Goal: Check status: Check status

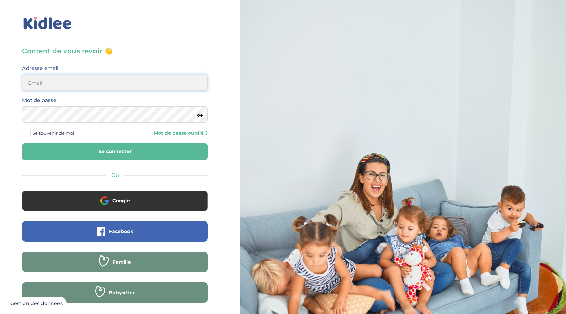
type input "[EMAIL_ADDRESS][DOMAIN_NAME]"
click at [109, 154] on button "Se connecter" at bounding box center [115, 151] width 186 height 17
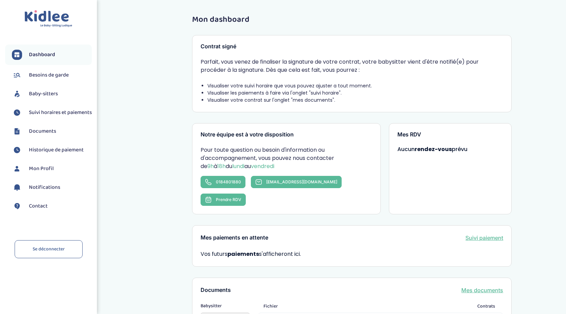
click at [47, 111] on span "Suivi horaires et paiements" at bounding box center [60, 112] width 63 height 8
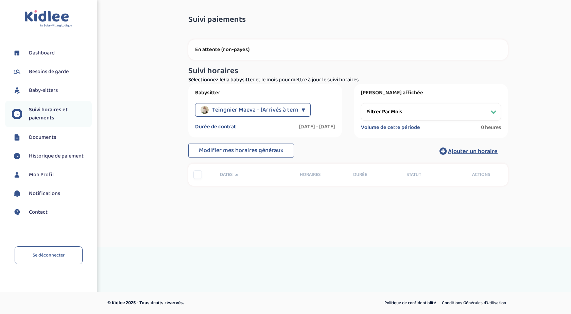
select select "[DATE]"
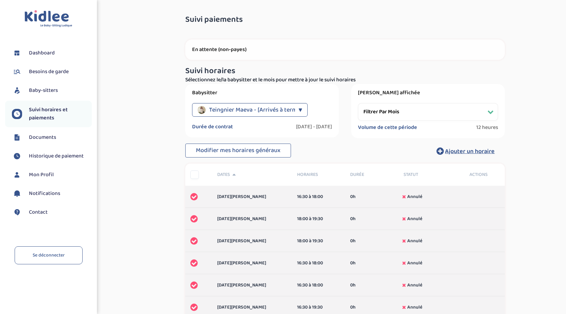
click at [249, 110] on span "Teingnier Maeva - [Arrivés à terme]" at bounding box center [255, 110] width 93 height 14
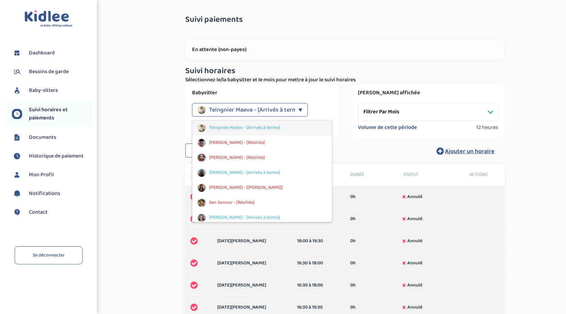
click at [246, 129] on span "Teingnier Maeva - [Arrivés à terme]" at bounding box center [244, 127] width 71 height 7
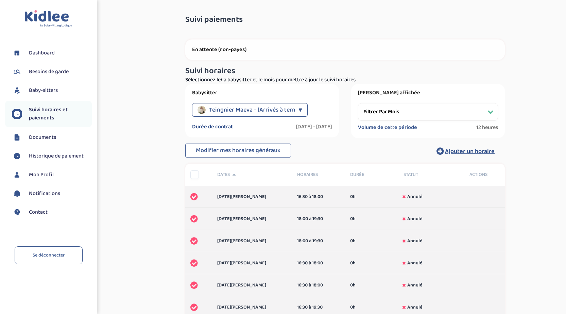
click at [409, 112] on select "Filtrer par mois janvier 2025 février 2025 mars 2025 avril 2025 mai 2025 juin 2…" at bounding box center [428, 112] width 140 height 18
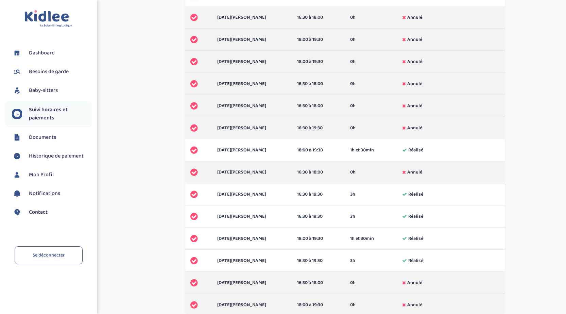
scroll to position [107, 0]
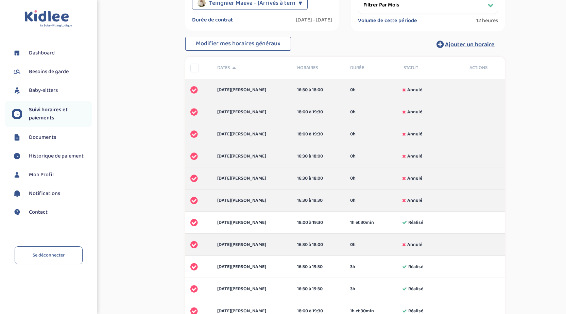
click at [45, 52] on span "Dashboard" at bounding box center [42, 53] width 26 height 8
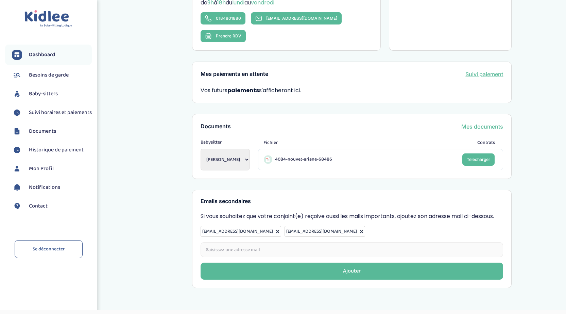
scroll to position [164, 0]
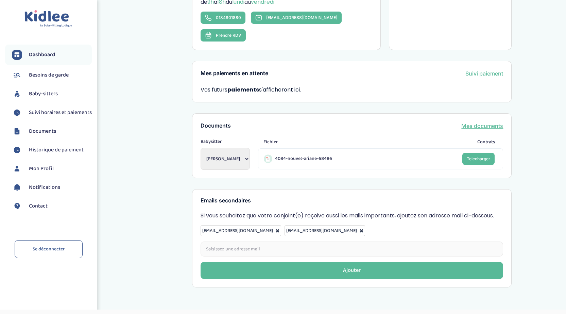
click at [50, 116] on span "Suivi horaires et paiements" at bounding box center [60, 112] width 63 height 8
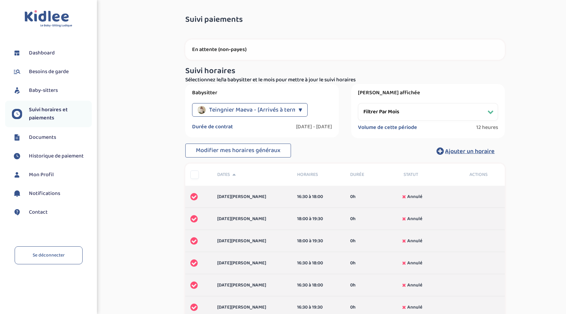
select select "[DATE]"
